Goal: Navigation & Orientation: Find specific page/section

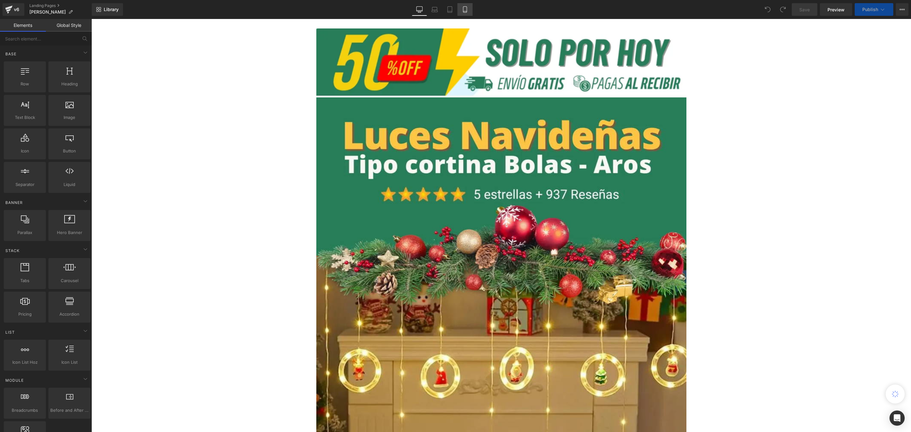
click at [468, 12] on icon at bounding box center [465, 9] width 6 height 6
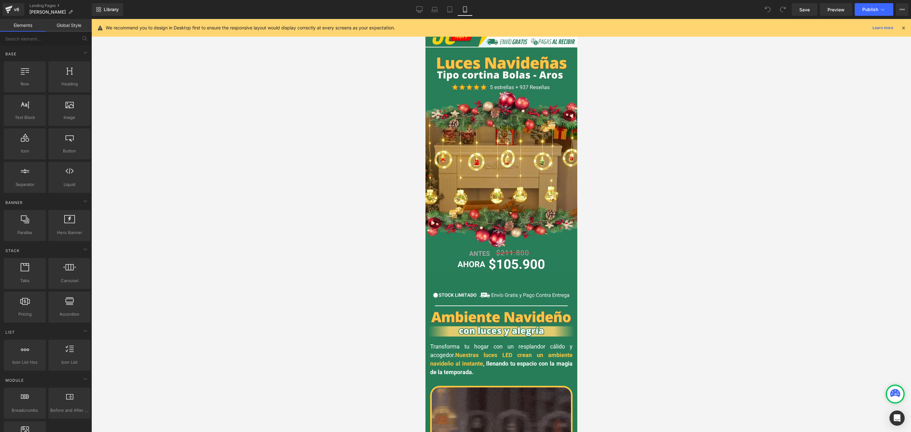
click at [905, 29] on icon at bounding box center [904, 28] width 6 height 6
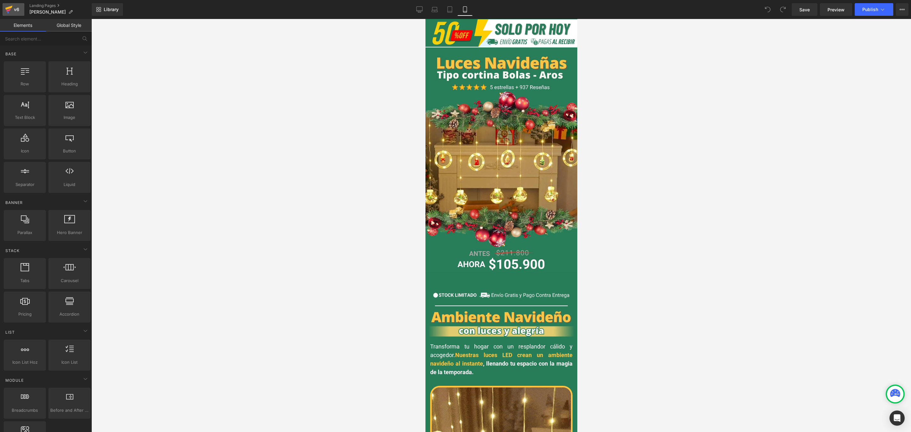
click at [10, 5] on icon at bounding box center [9, 10] width 8 height 16
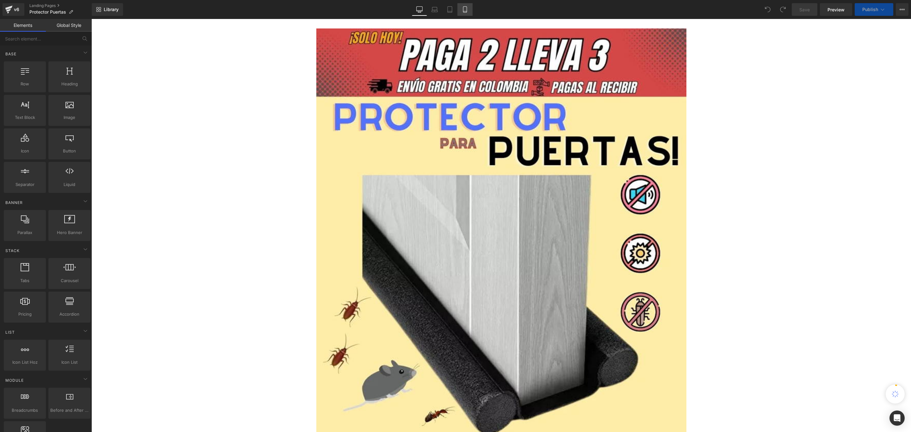
click at [467, 14] on link "Mobile" at bounding box center [465, 9] width 15 height 13
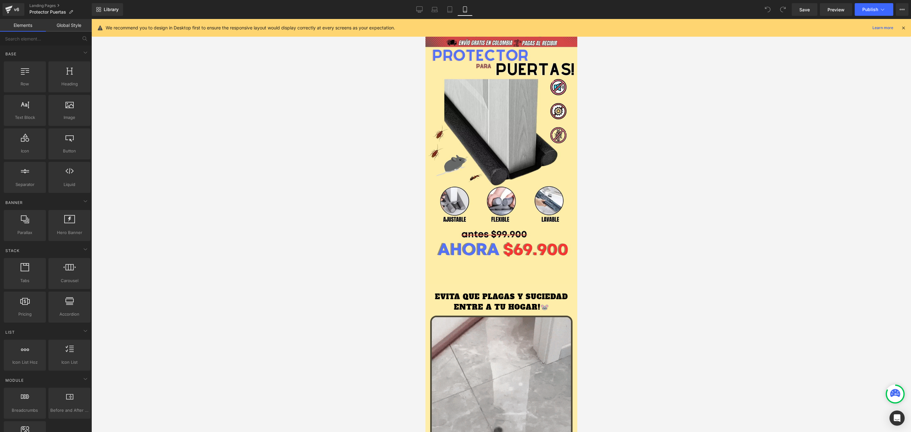
click at [904, 29] on icon at bounding box center [904, 28] width 6 height 6
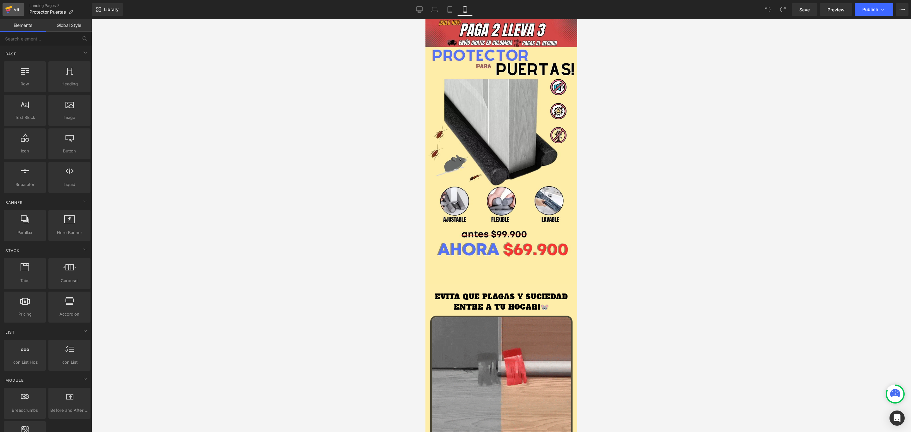
click at [12, 5] on icon at bounding box center [9, 10] width 8 height 16
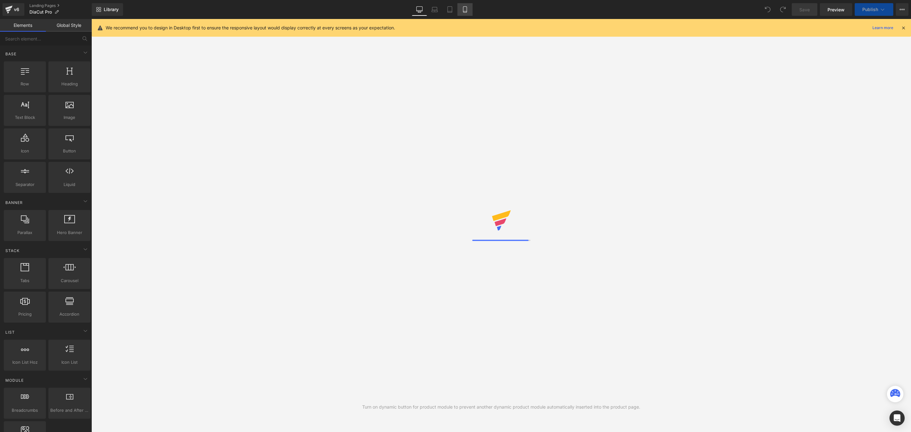
click at [468, 11] on link "Mobile" at bounding box center [465, 9] width 15 height 13
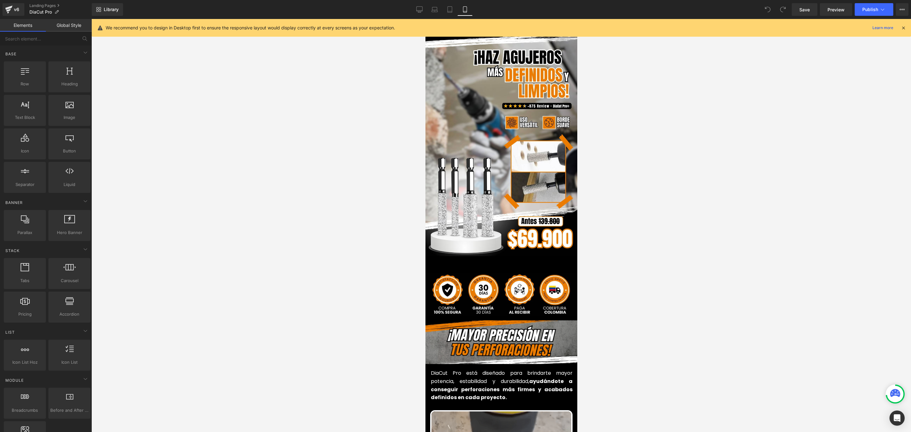
click at [906, 32] on div "We recommend you to design in Desktop first to ensure the responsive layout wou…" at bounding box center [501, 28] width 819 height 18
click at [906, 29] on icon at bounding box center [904, 28] width 6 height 6
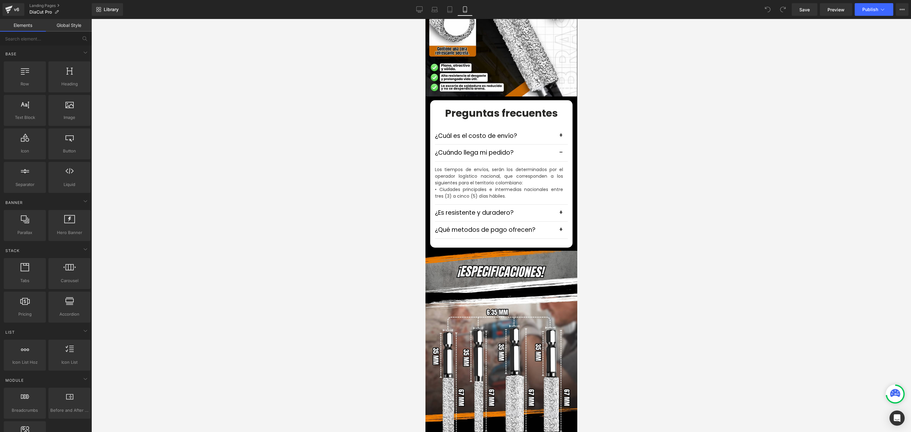
scroll to position [1851, 0]
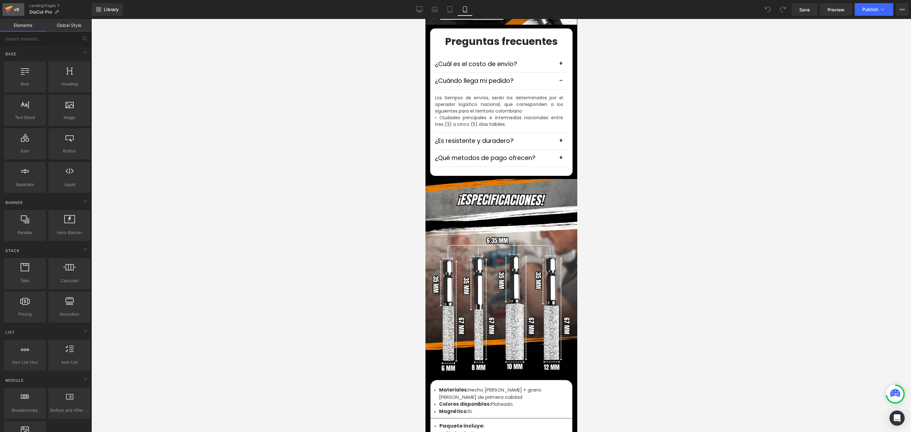
click at [14, 10] on div "v6" at bounding box center [17, 9] width 8 height 8
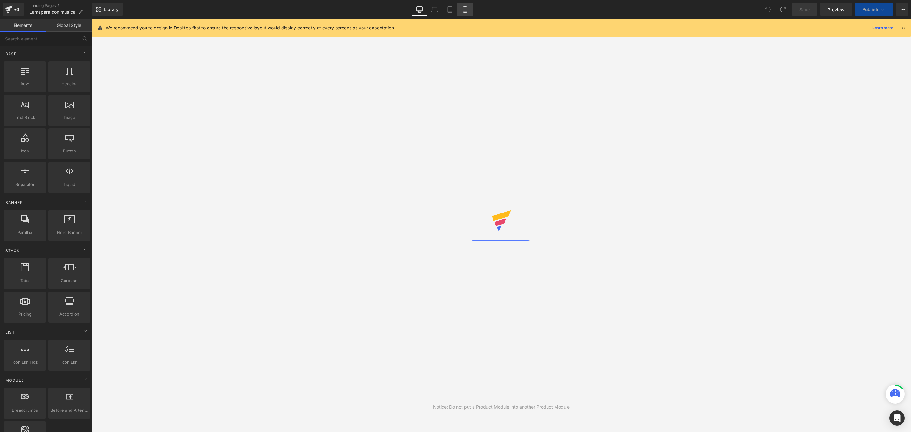
click at [463, 9] on icon at bounding box center [465, 9] width 6 height 6
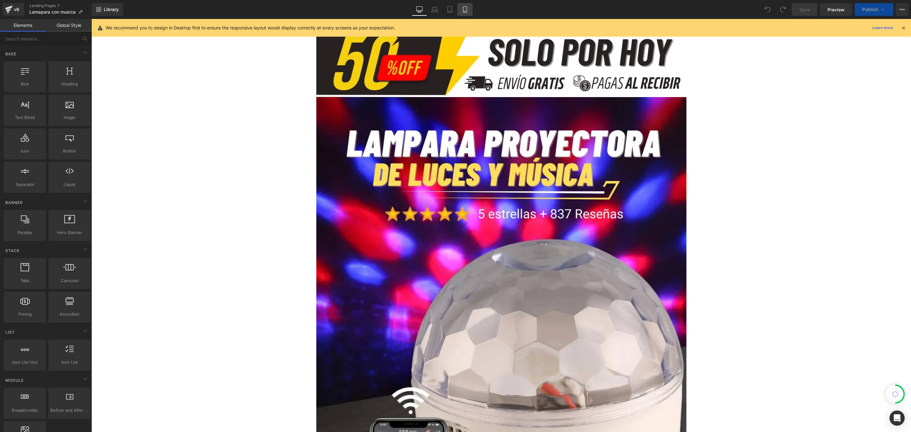
click at [464, 8] on icon at bounding box center [465, 9] width 6 height 6
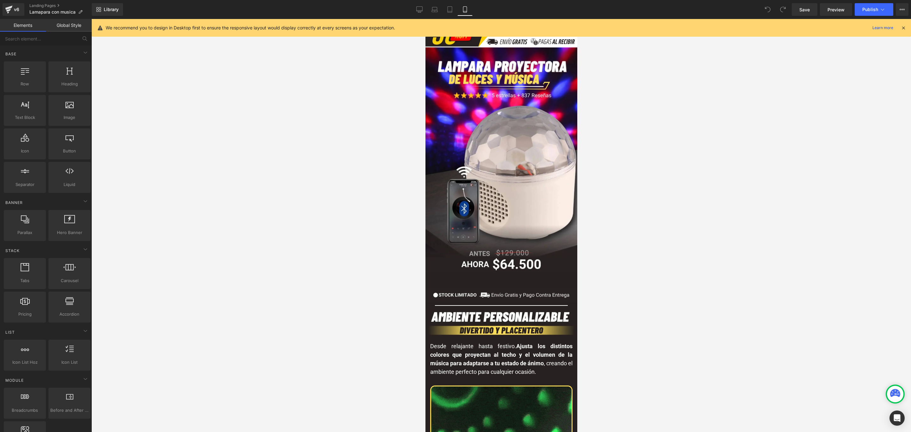
click at [905, 28] on icon at bounding box center [904, 28] width 6 height 6
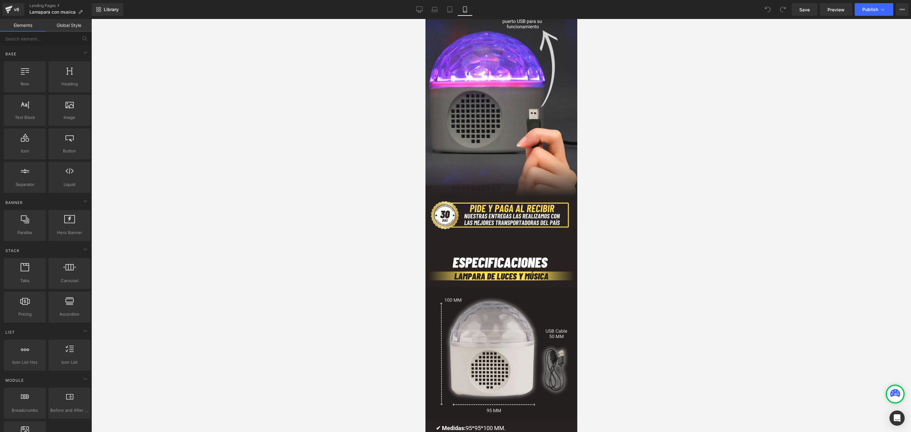
scroll to position [1471, 0]
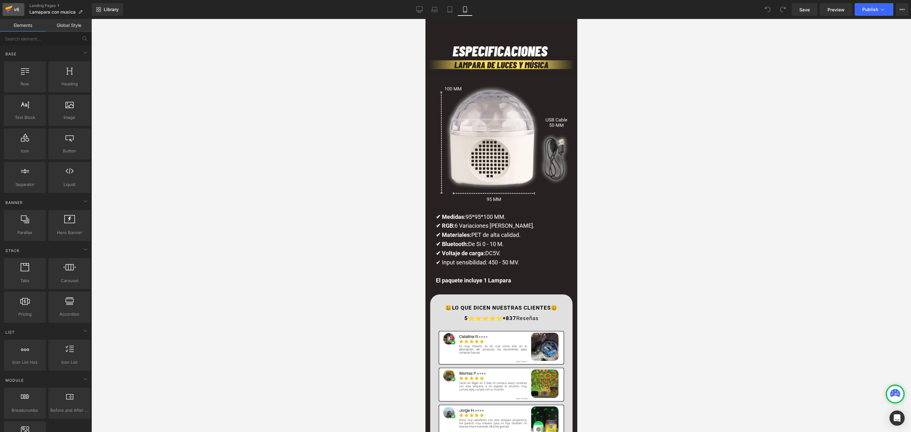
click at [11, 10] on icon at bounding box center [9, 10] width 8 height 16
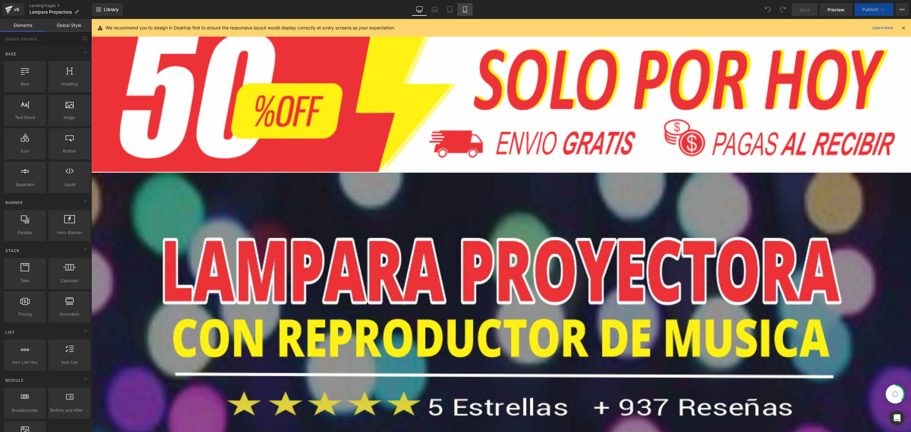
click at [464, 7] on icon at bounding box center [465, 9] width 6 height 6
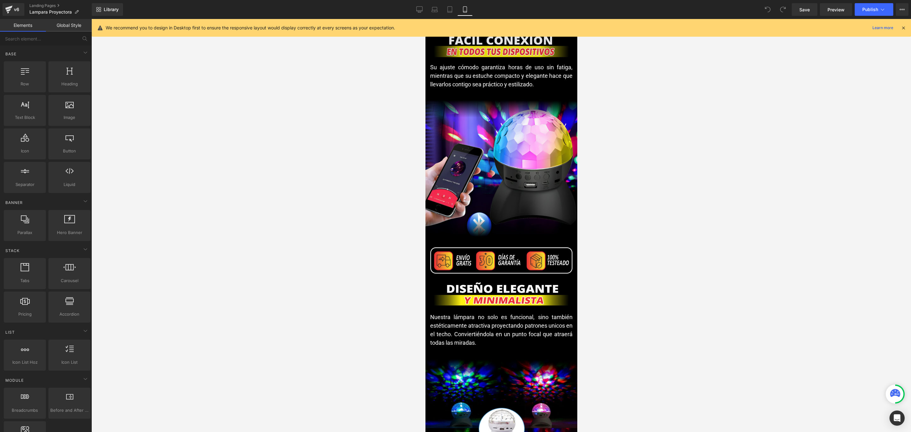
scroll to position [759, 0]
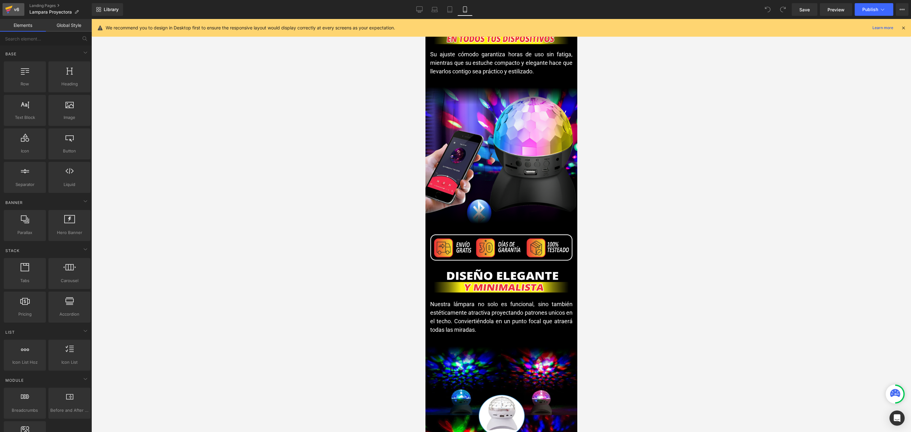
click at [13, 10] on div "v6" at bounding box center [17, 9] width 8 height 8
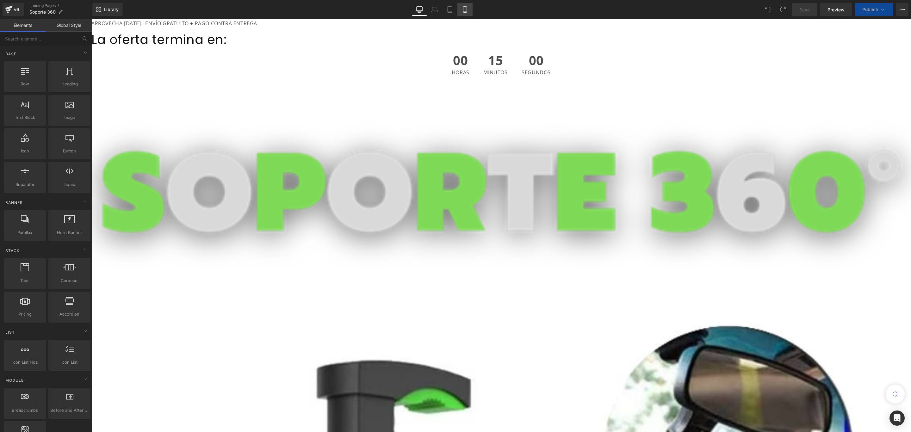
click at [464, 11] on icon at bounding box center [465, 9] width 6 height 6
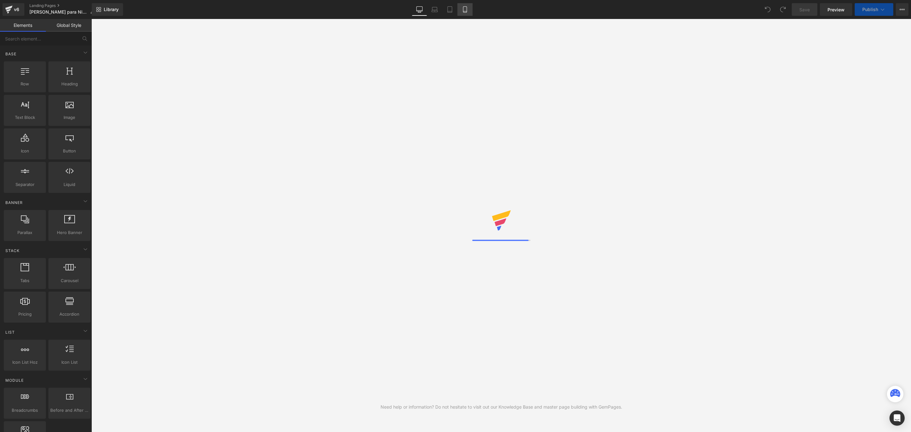
click at [463, 9] on icon at bounding box center [465, 9] width 6 height 6
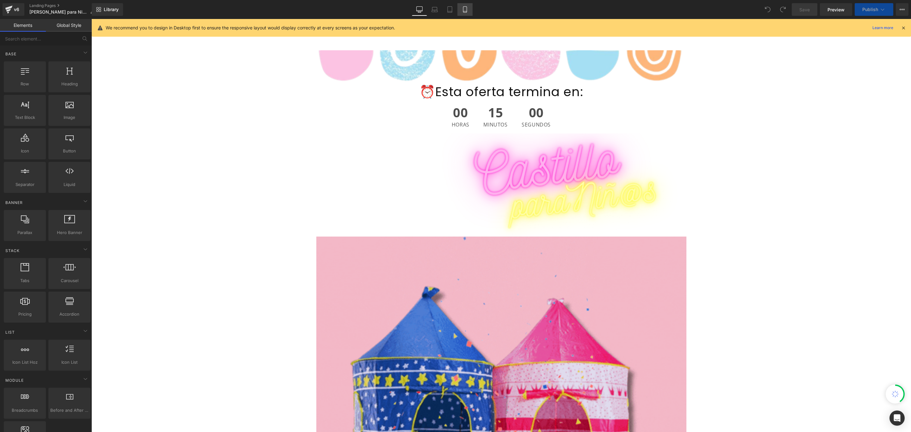
click at [464, 9] on icon at bounding box center [465, 9] width 6 height 6
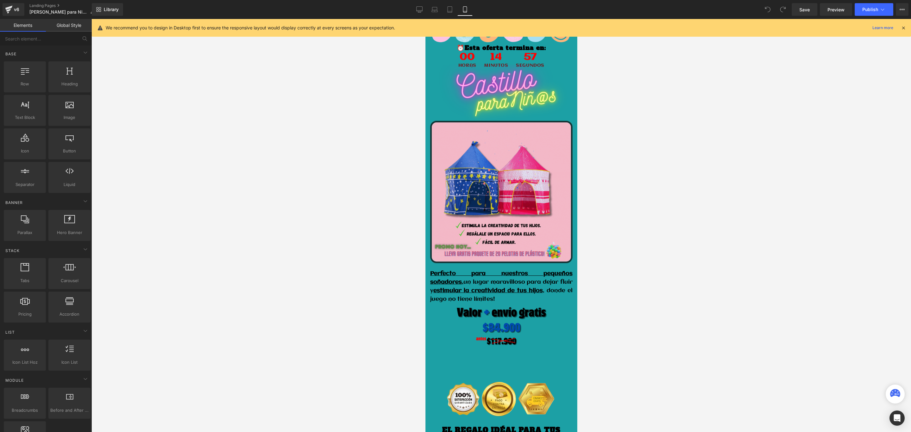
click at [905, 25] on icon at bounding box center [904, 28] width 6 height 6
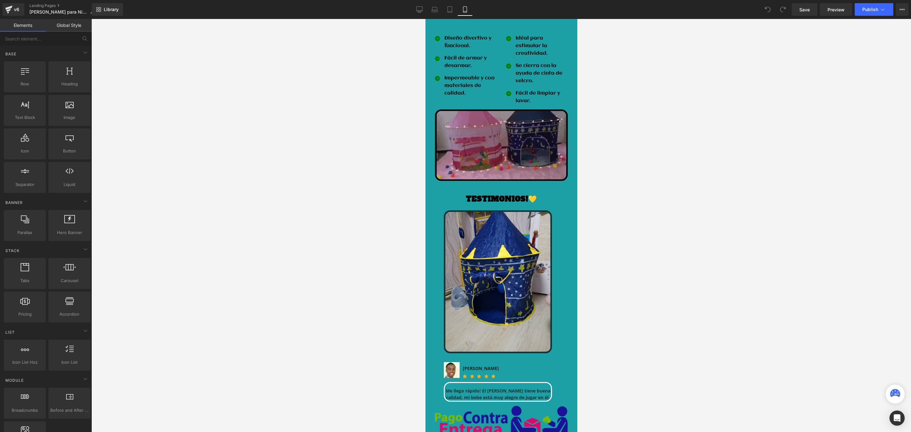
scroll to position [824, 0]
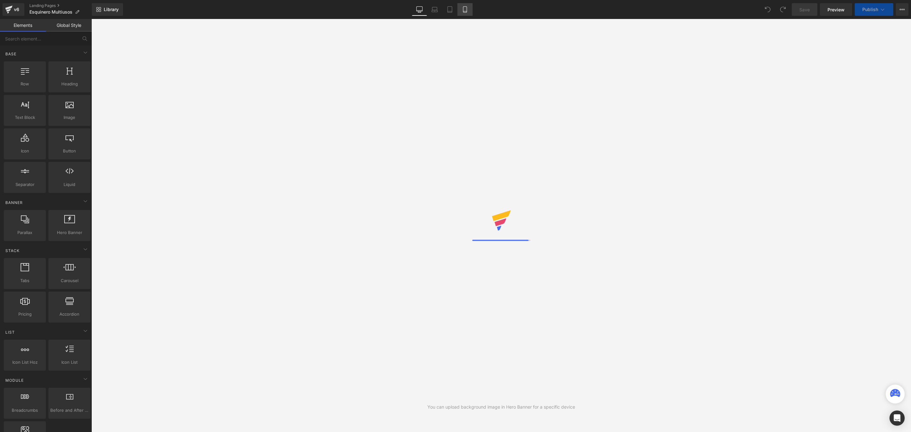
click at [469, 11] on link "Mobile" at bounding box center [465, 9] width 15 height 13
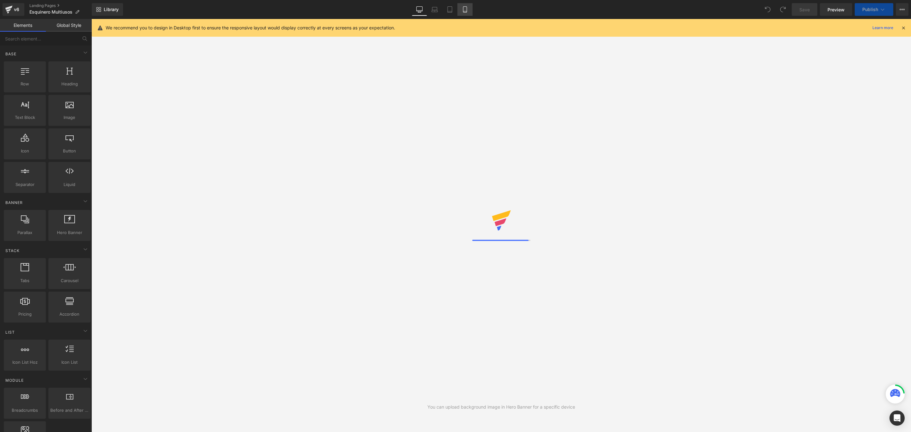
click at [464, 8] on icon at bounding box center [465, 9] width 6 height 6
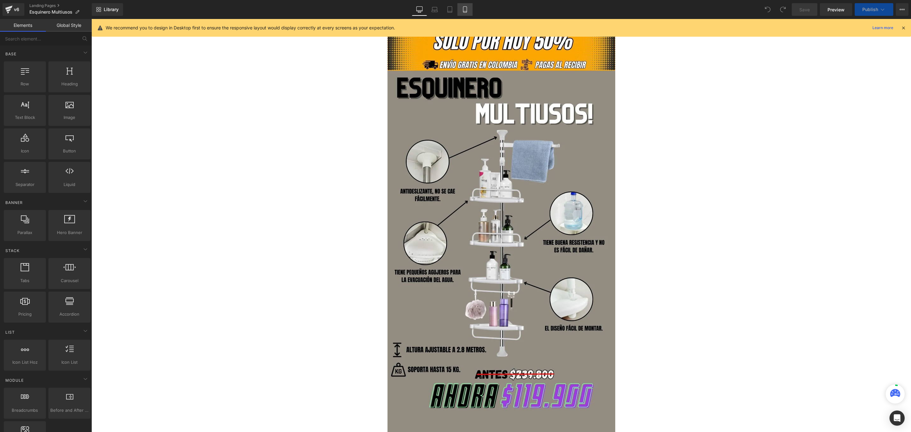
click at [470, 8] on link "Mobile" at bounding box center [465, 9] width 15 height 13
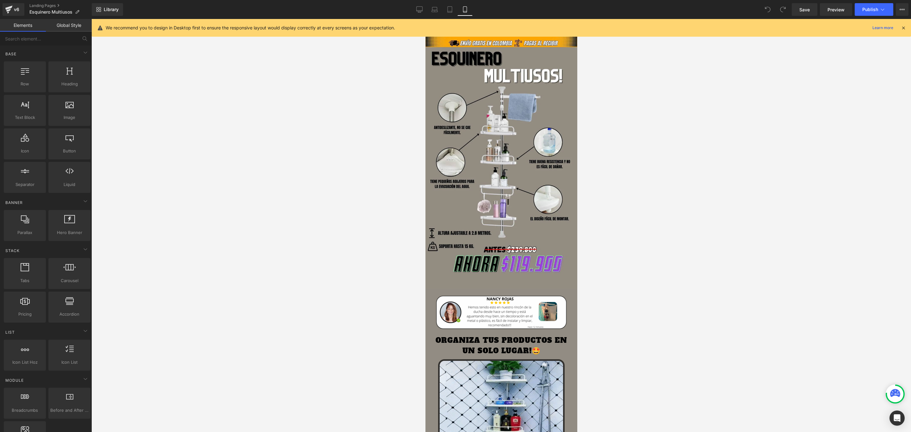
click at [907, 27] on div "We recommend you to design in Desktop first to ensure the responsive layout wou…" at bounding box center [501, 28] width 819 height 18
click at [904, 28] on icon at bounding box center [904, 28] width 6 height 6
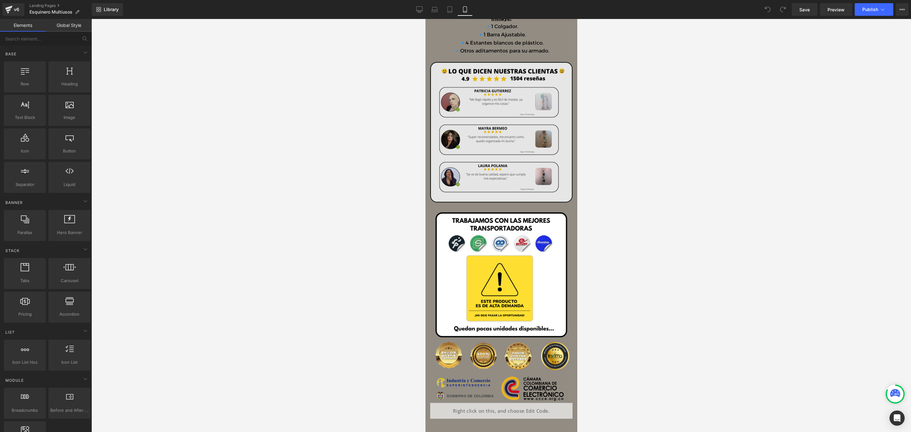
scroll to position [1116, 0]
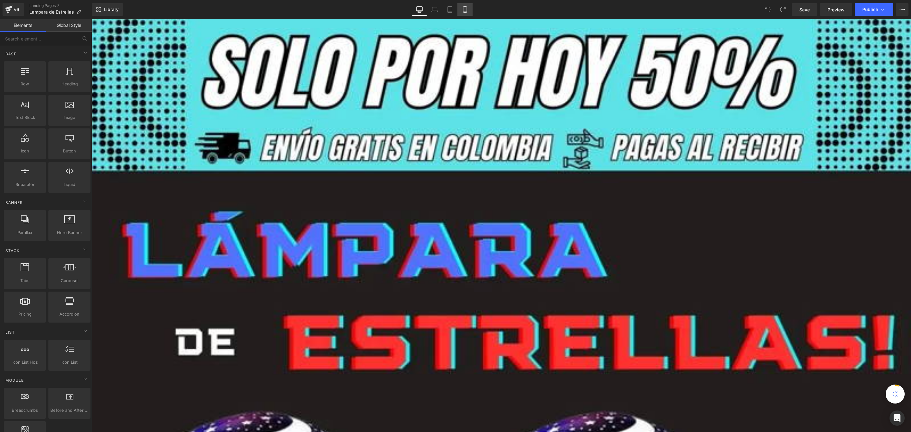
click at [470, 9] on link "Mobile" at bounding box center [465, 9] width 15 height 13
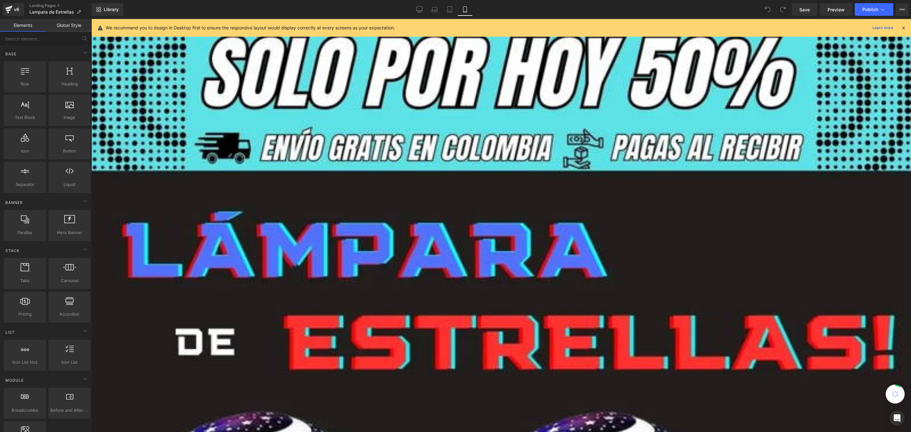
click at [466, 9] on icon at bounding box center [464, 10] width 3 height 6
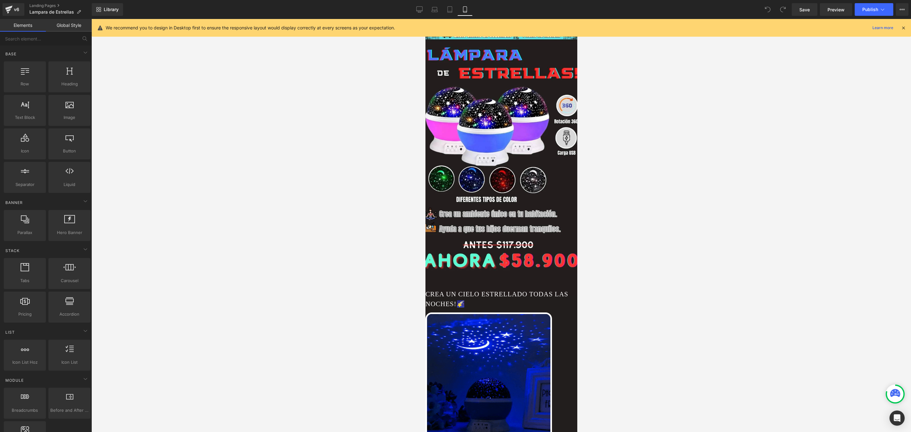
click at [905, 27] on icon at bounding box center [904, 28] width 6 height 6
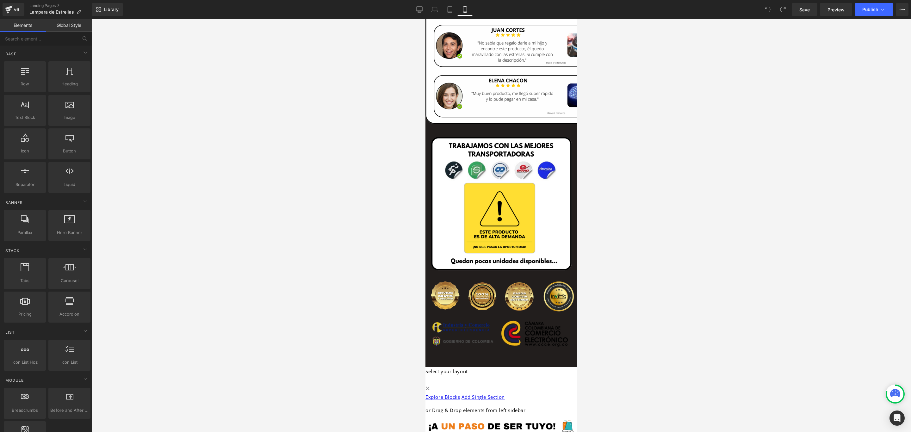
scroll to position [1201, 0]
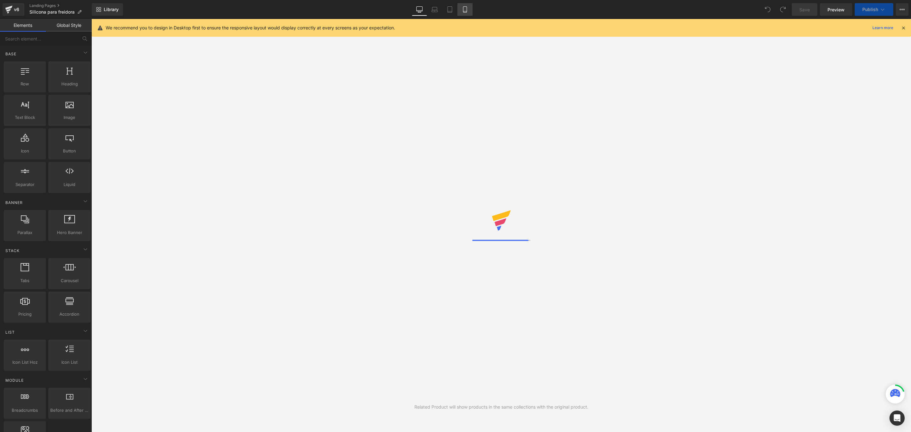
click at [466, 9] on icon at bounding box center [464, 10] width 3 height 6
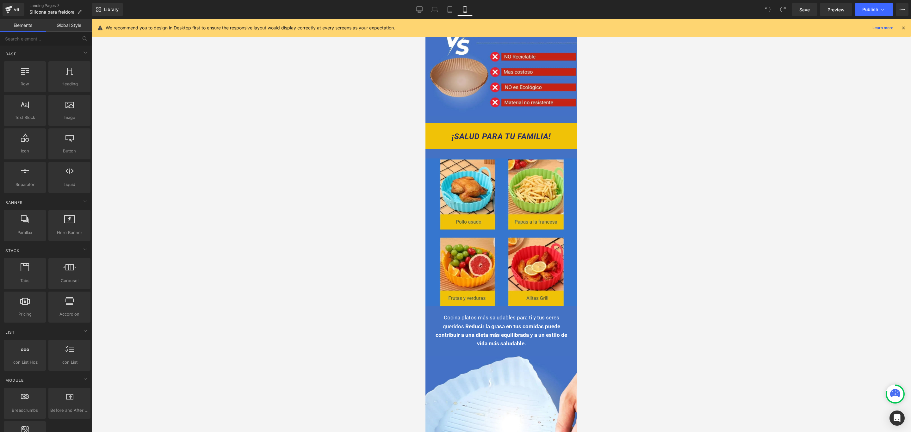
scroll to position [790, 0]
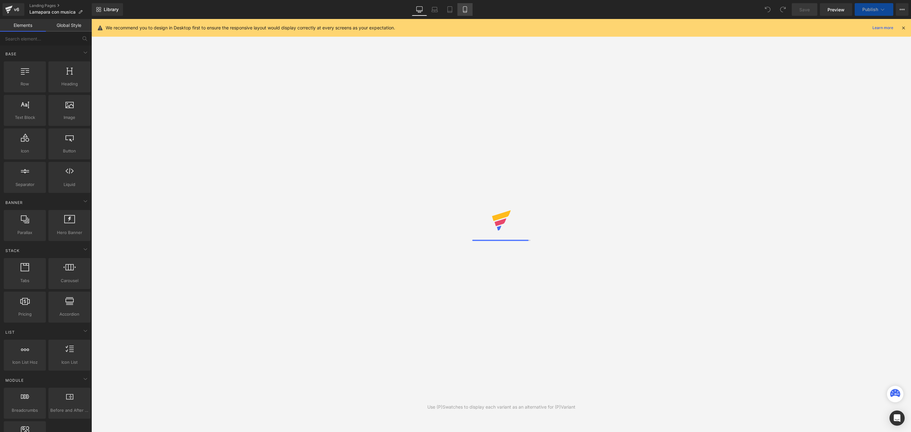
click at [464, 9] on icon at bounding box center [465, 9] width 6 height 6
